Goal: Information Seeking & Learning: Check status

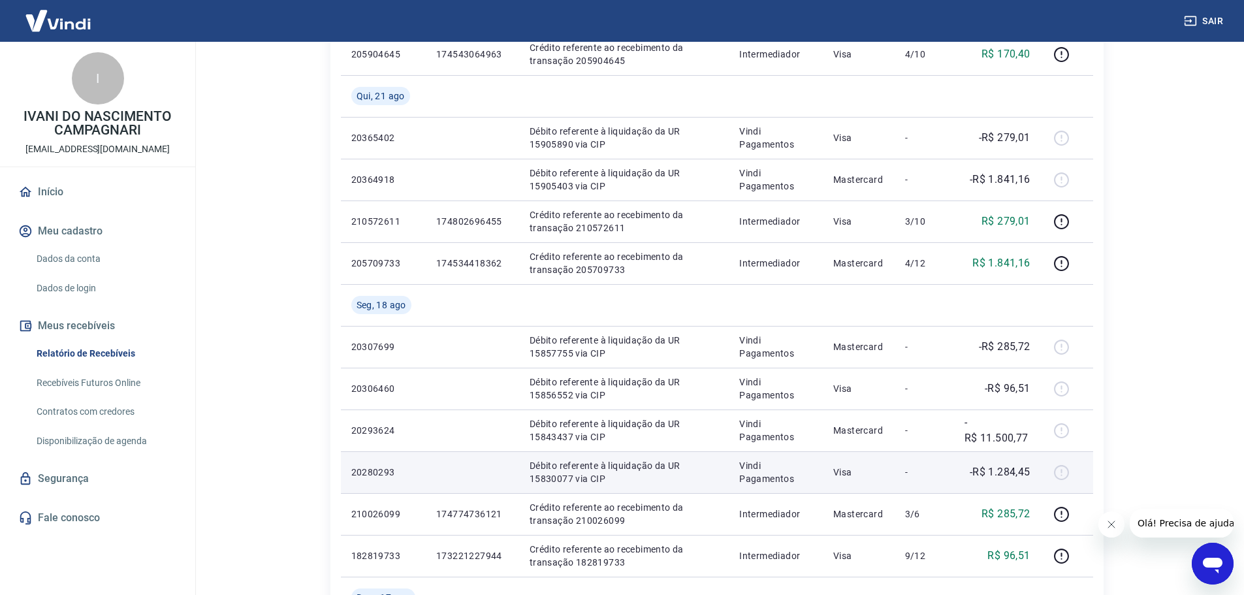
scroll to position [588, 0]
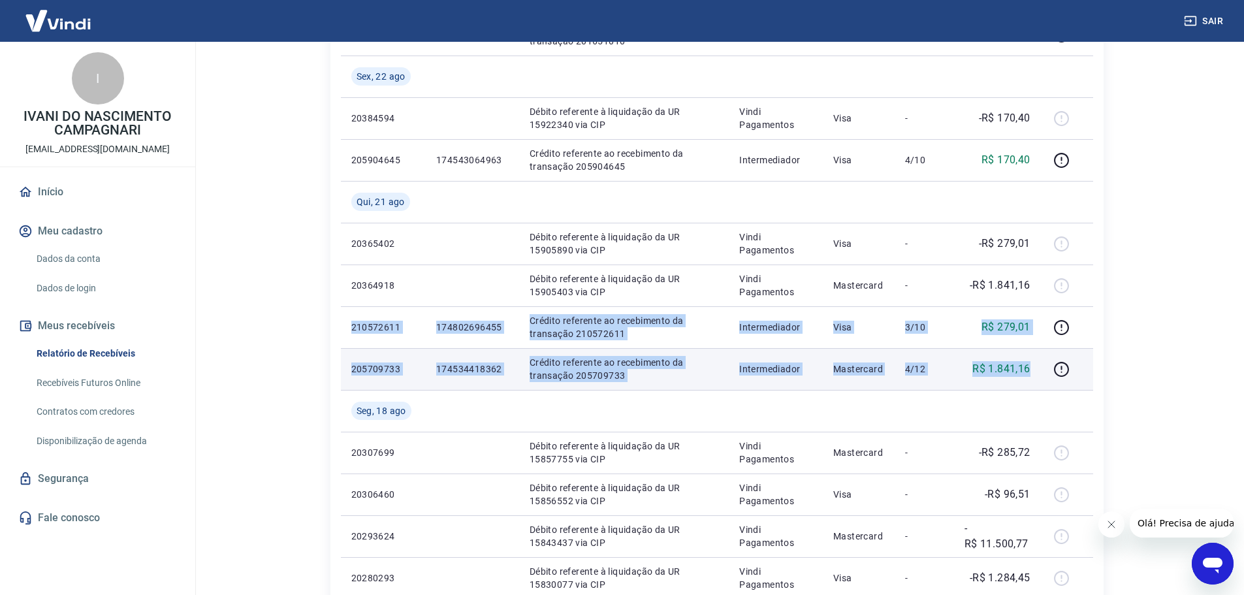
drag, startPoint x: 345, startPoint y: 325, endPoint x: 1039, endPoint y: 378, distance: 696.2
click at [1039, 378] on tbody "[DATE] 20430924 Débito referente à liquidação da UR 15964929 via CIP Vindi Paga…" at bounding box center [717, 222] width 752 height 1087
copy tbody "210572611 174802696455 Crédito referente ao recebimento da transação 210572611 …"
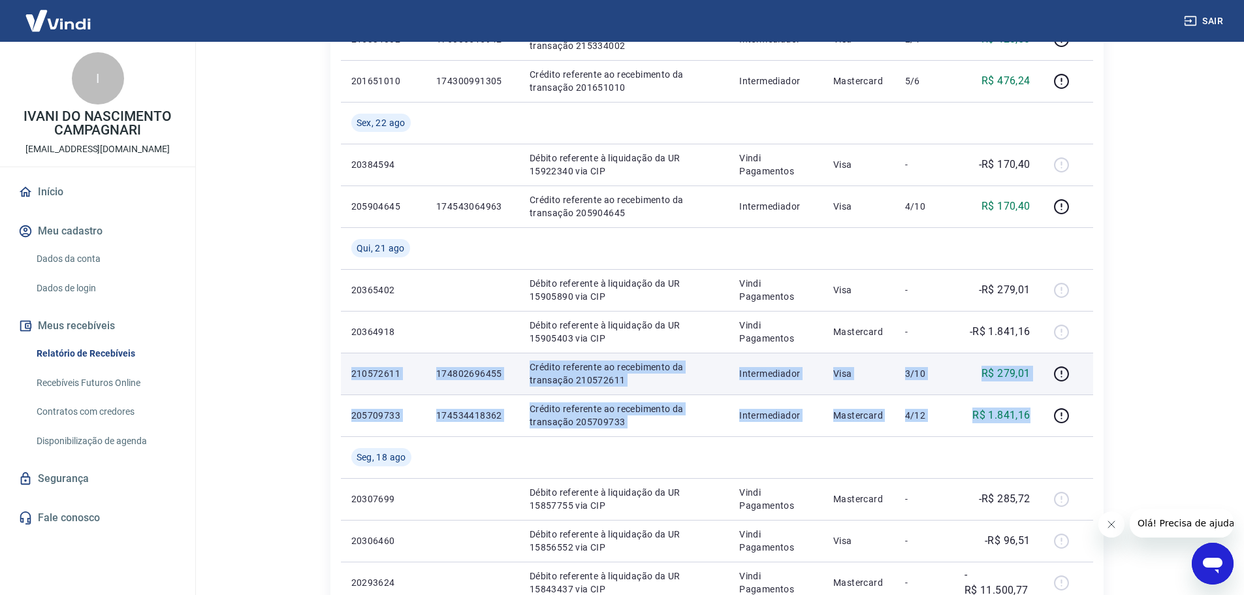
scroll to position [457, 0]
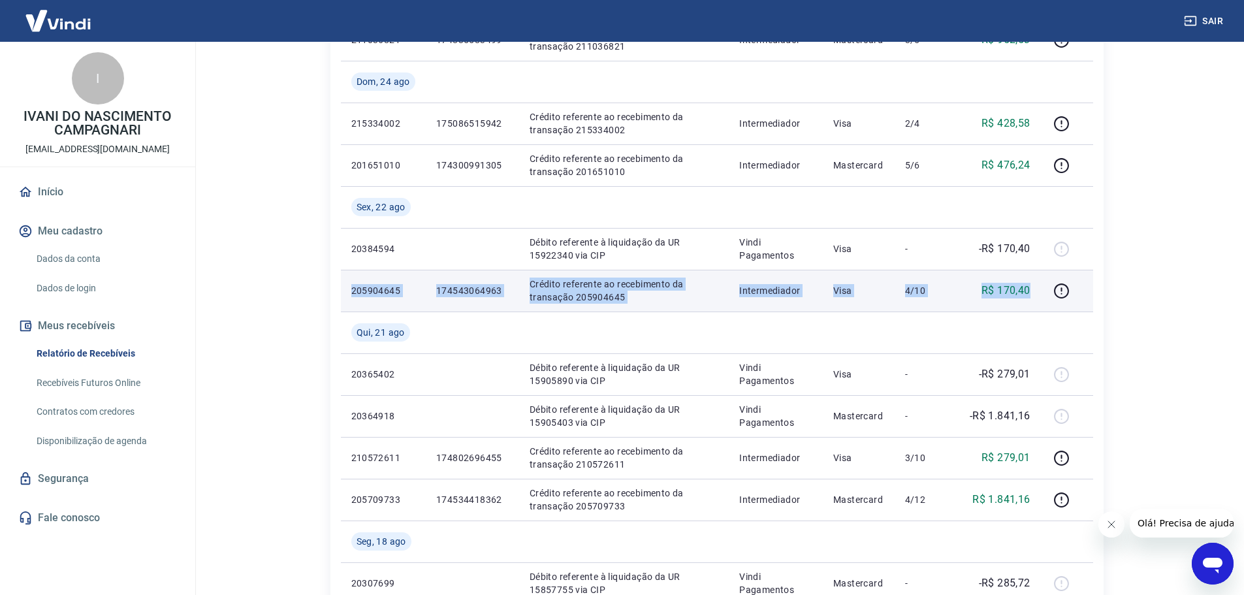
drag, startPoint x: 353, startPoint y: 288, endPoint x: 1038, endPoint y: 294, distance: 685.2
click at [1038, 294] on tr "205904645 174543064963 Crédito referente ao recebimento da transação 205904645 …" at bounding box center [717, 291] width 752 height 42
copy tr "205904645 174543064963 Crédito referente ao recebimento da transação 205904645 …"
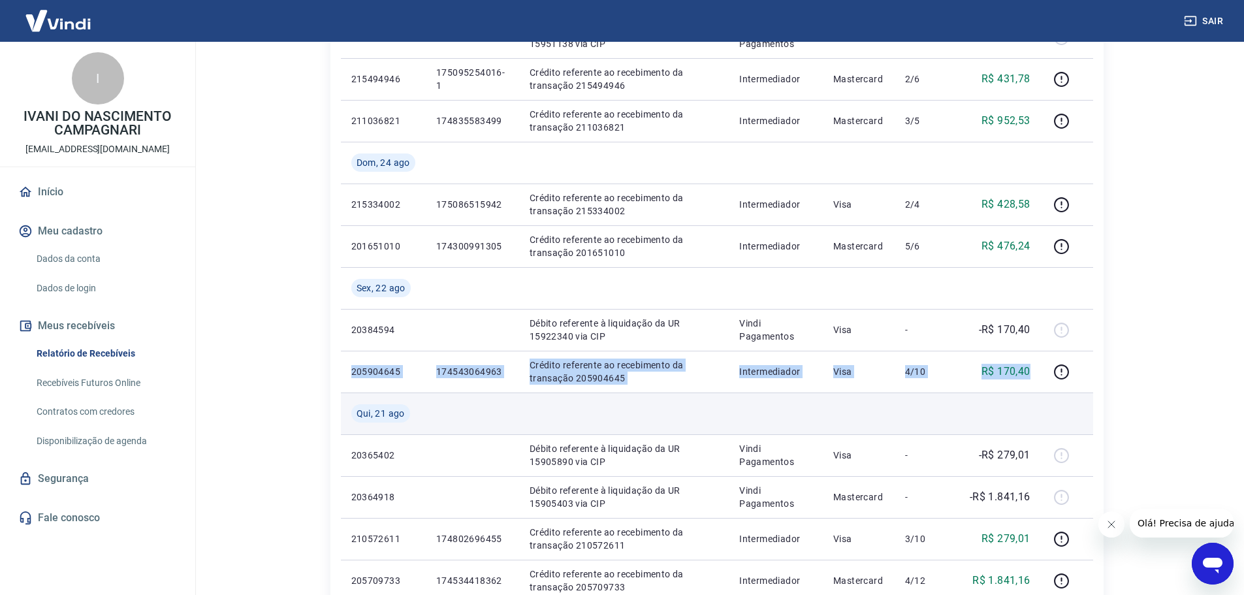
scroll to position [261, 0]
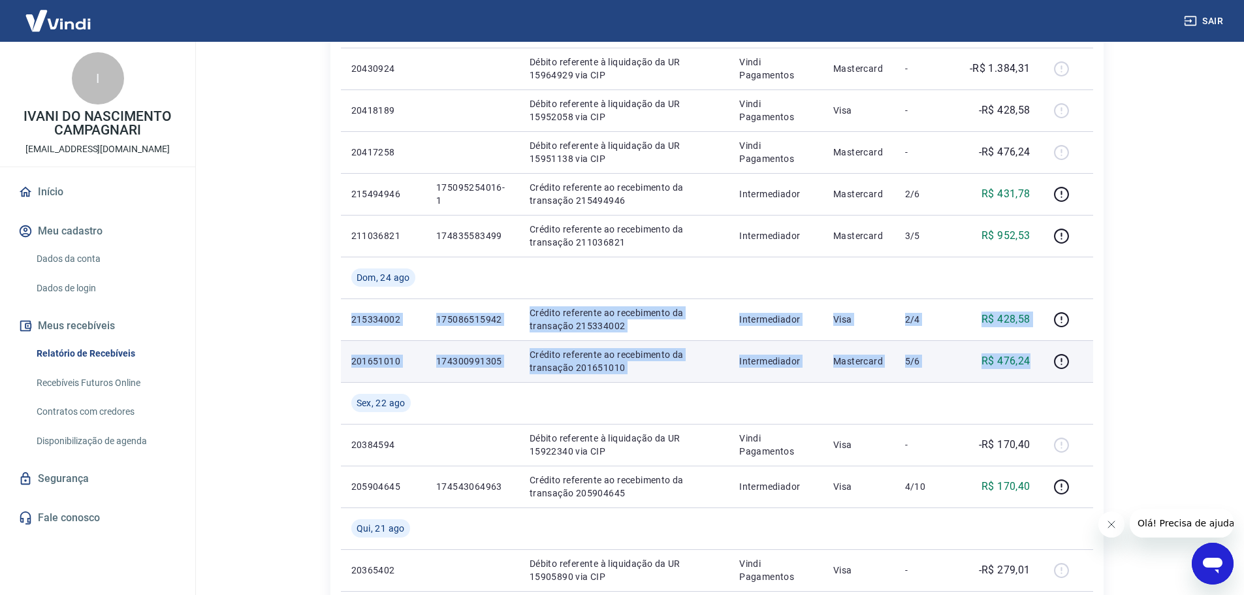
drag, startPoint x: 349, startPoint y: 312, endPoint x: 1033, endPoint y: 365, distance: 685.9
click at [1033, 365] on tbody "[DATE] 20430924 Débito referente à liquidação da UR 15964929 via CIP Vindi Paga…" at bounding box center [717, 549] width 752 height 1087
copy tbody "215334002 175086515942 Crédito referente ao recebimento da transação 215334002 …"
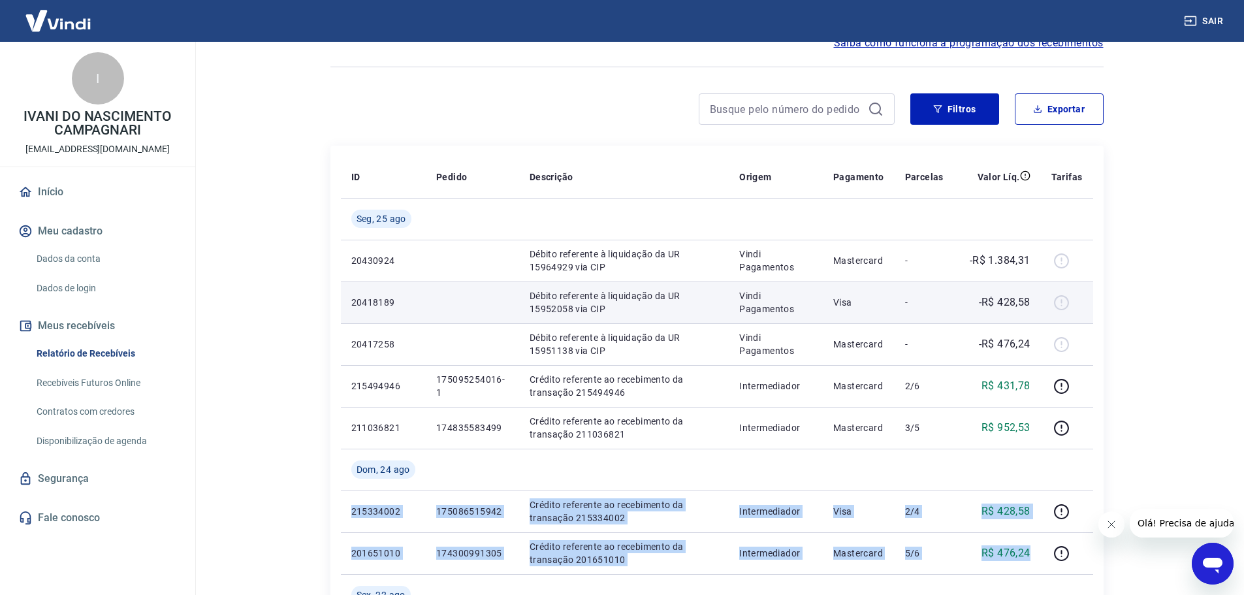
scroll to position [65, 0]
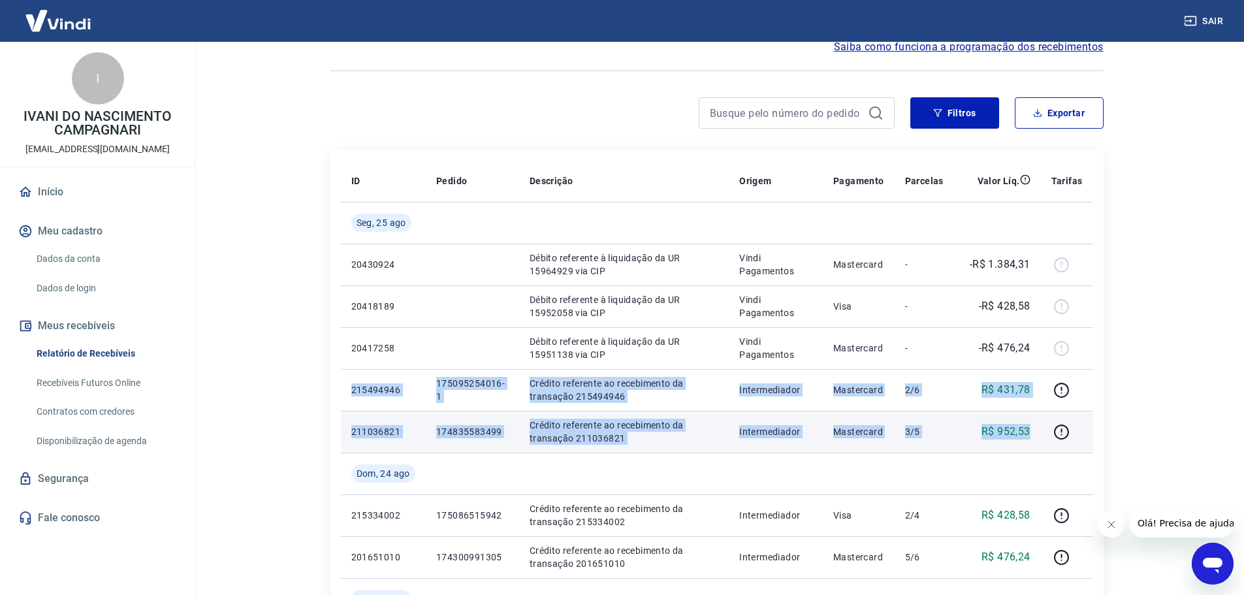
drag, startPoint x: 351, startPoint y: 387, endPoint x: 1040, endPoint y: 436, distance: 690.8
copy tbody "215494946 175095254016-1 Crédito referente ao recebimento da transação 21549494…"
